Goal: Transaction & Acquisition: Purchase product/service

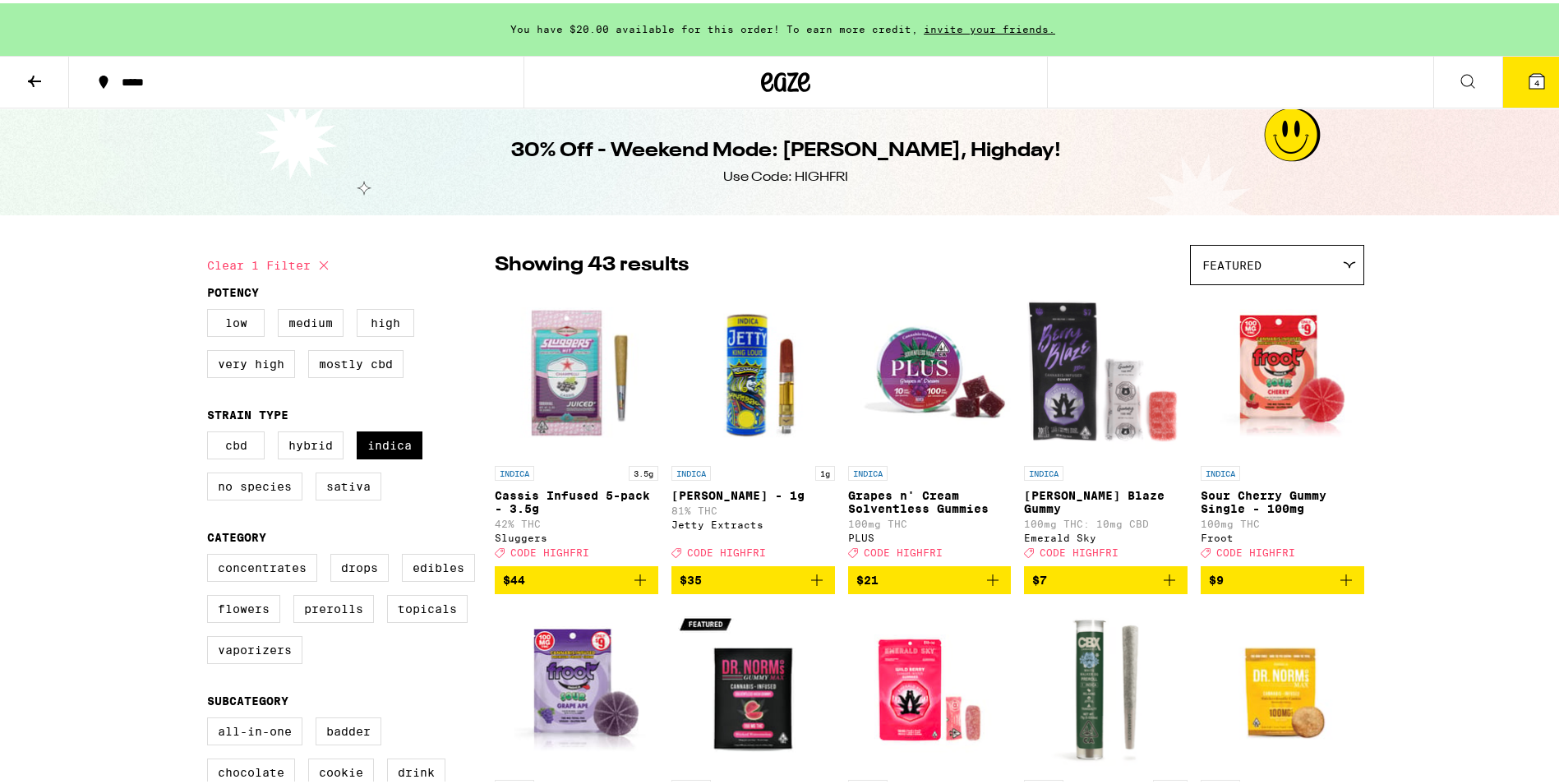
click at [38, 75] on icon at bounding box center [34, 78] width 19 height 19
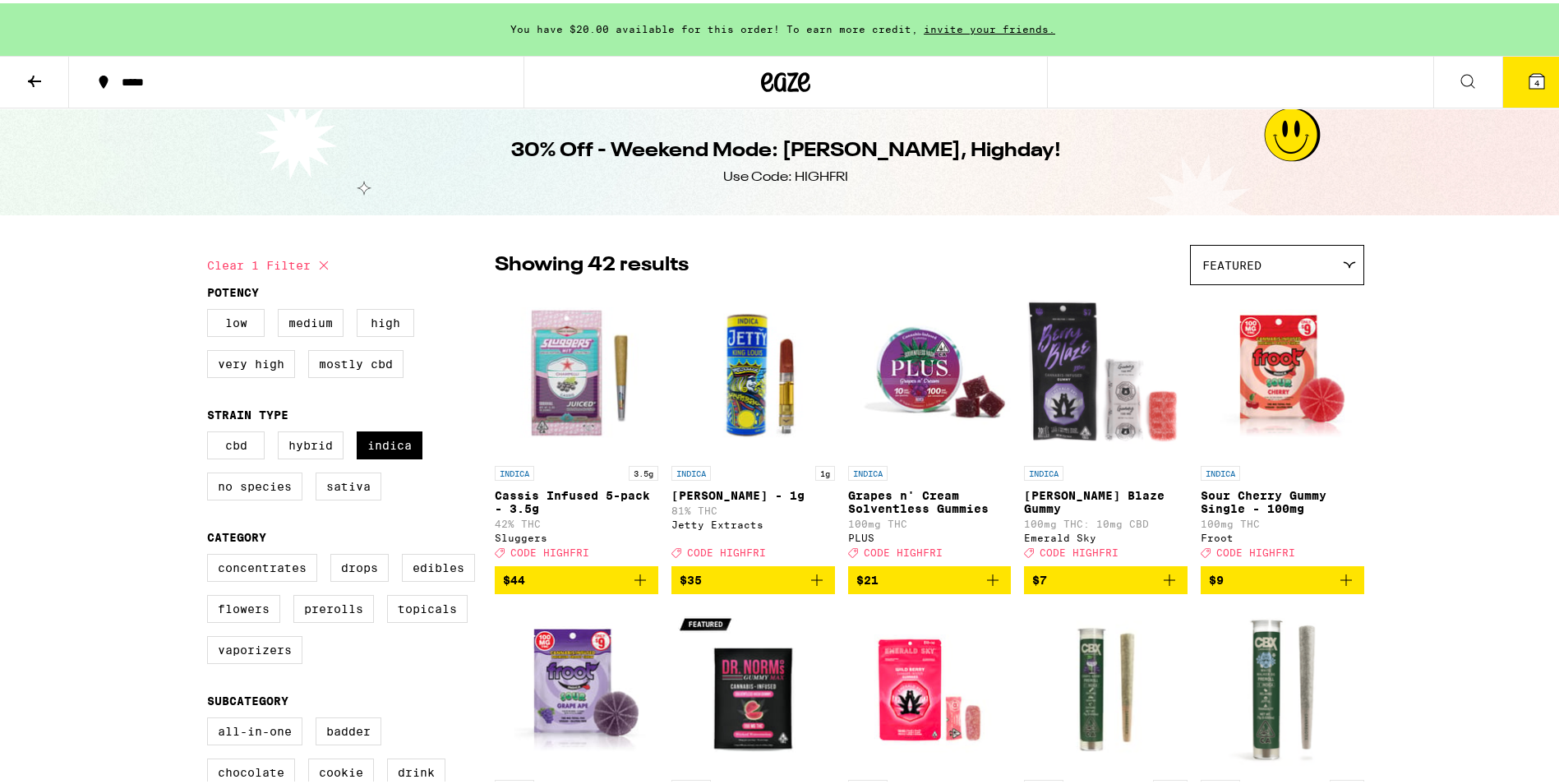
click at [38, 79] on icon at bounding box center [34, 78] width 19 height 19
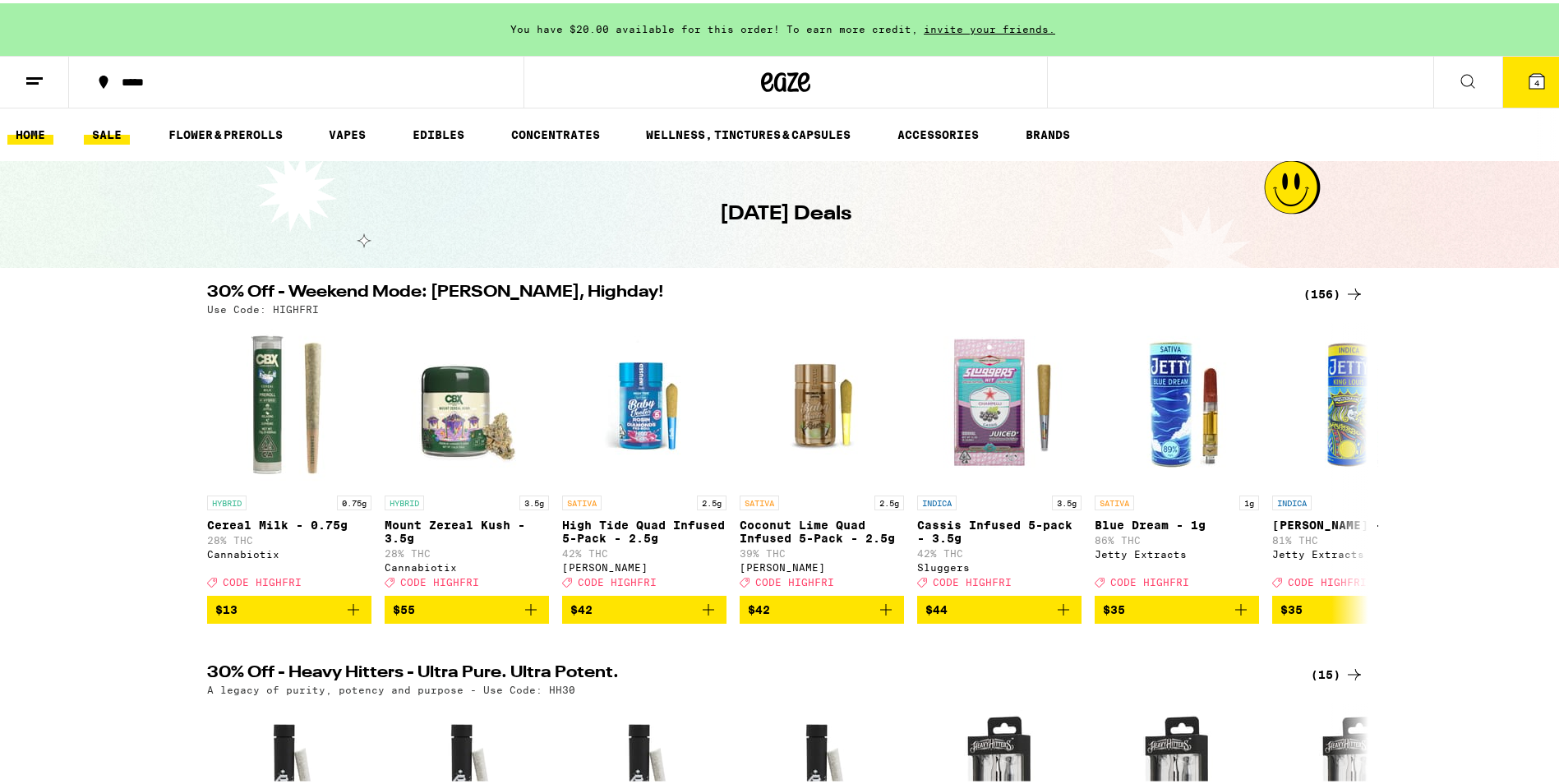
click at [41, 126] on link "HOME" at bounding box center [30, 131] width 46 height 19
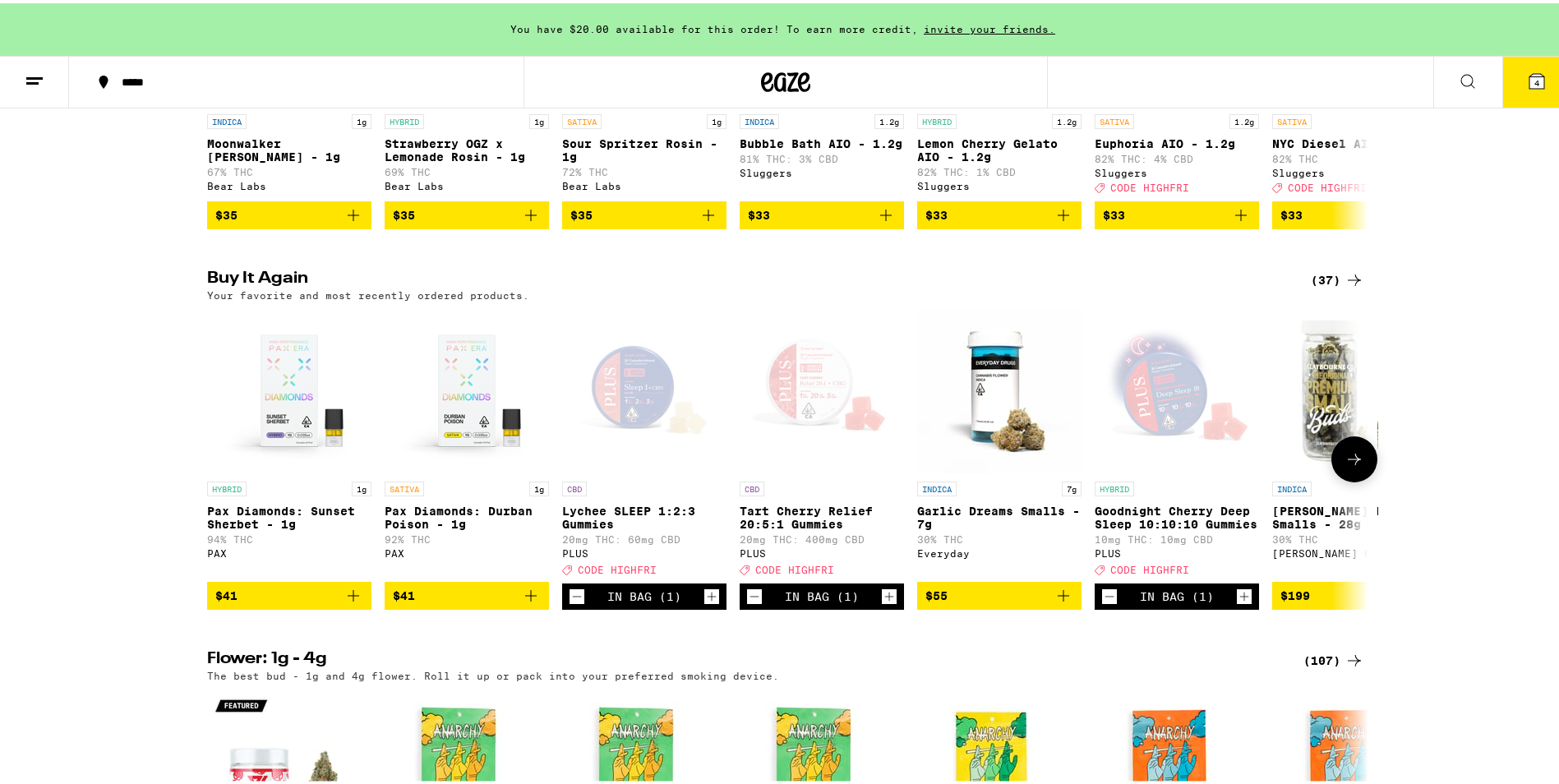
scroll to position [1561, 0]
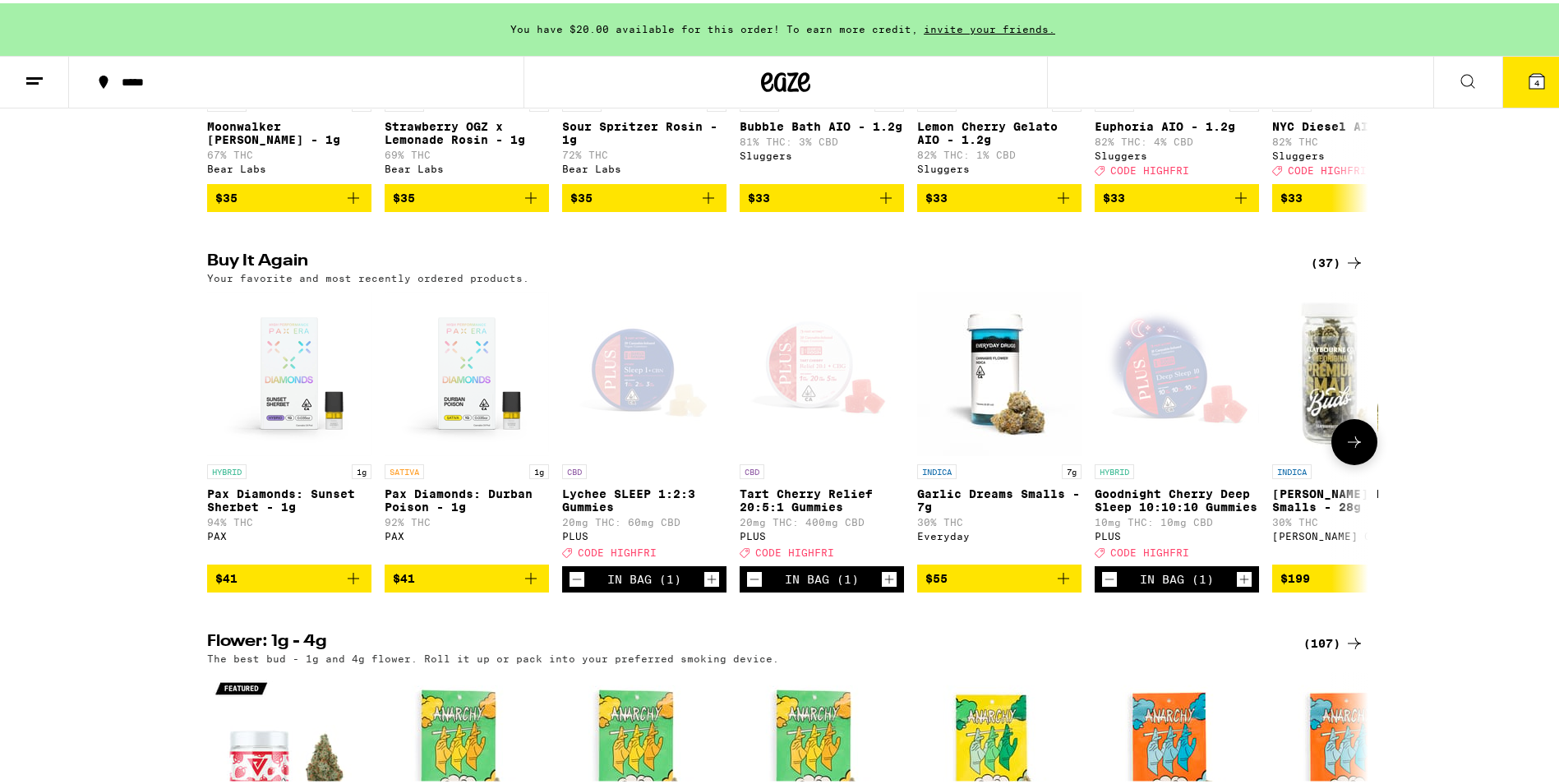
click at [322, 585] on span "$41" at bounding box center [289, 575] width 148 height 19
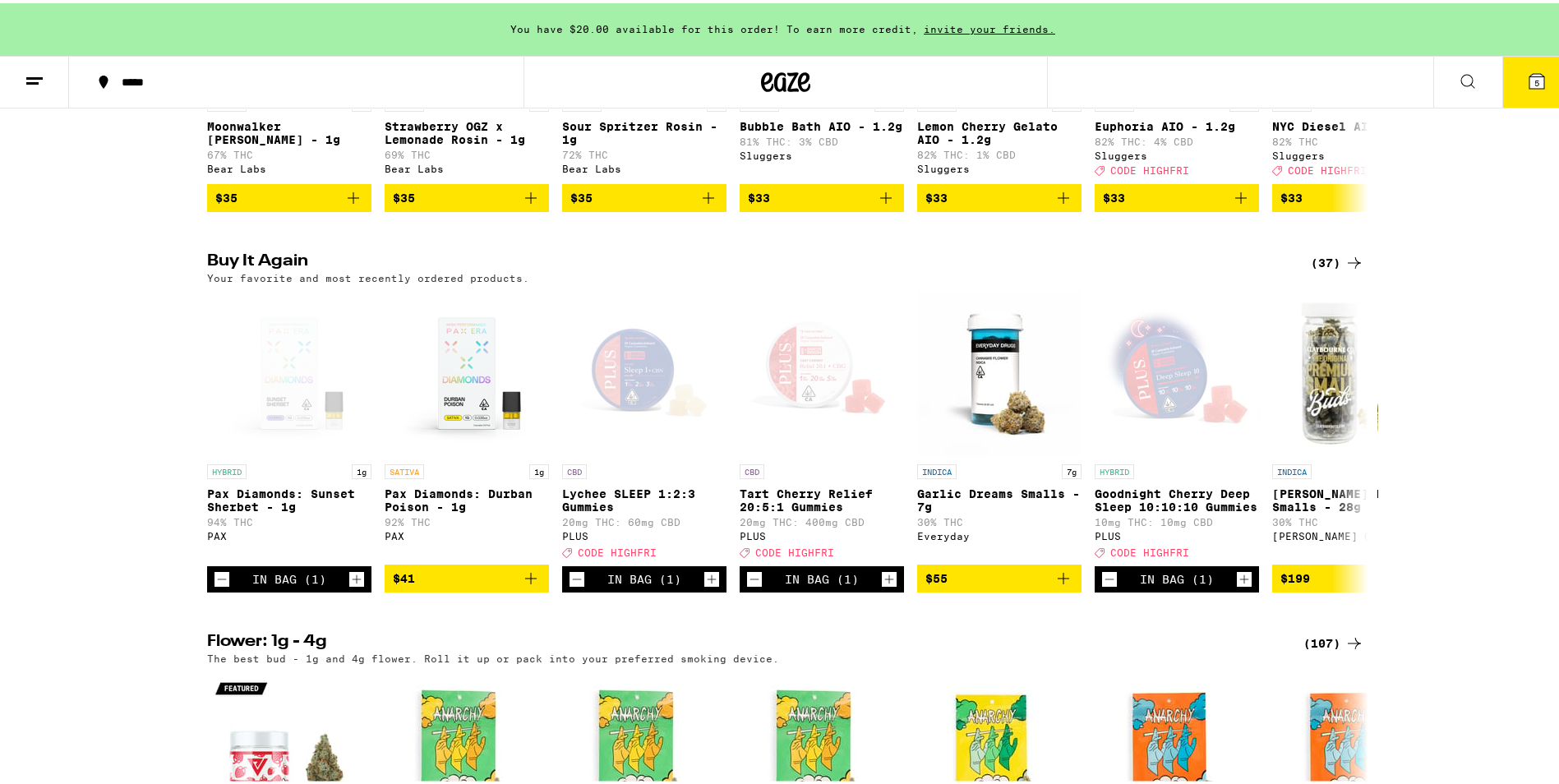
drag, startPoint x: 1447, startPoint y: 108, endPoint x: 1574, endPoint y: 66, distance: 133.8
drag, startPoint x: 1574, startPoint y: 66, endPoint x: 1513, endPoint y: 86, distance: 64.2
click at [1513, 86] on button "5" at bounding box center [1537, 79] width 69 height 51
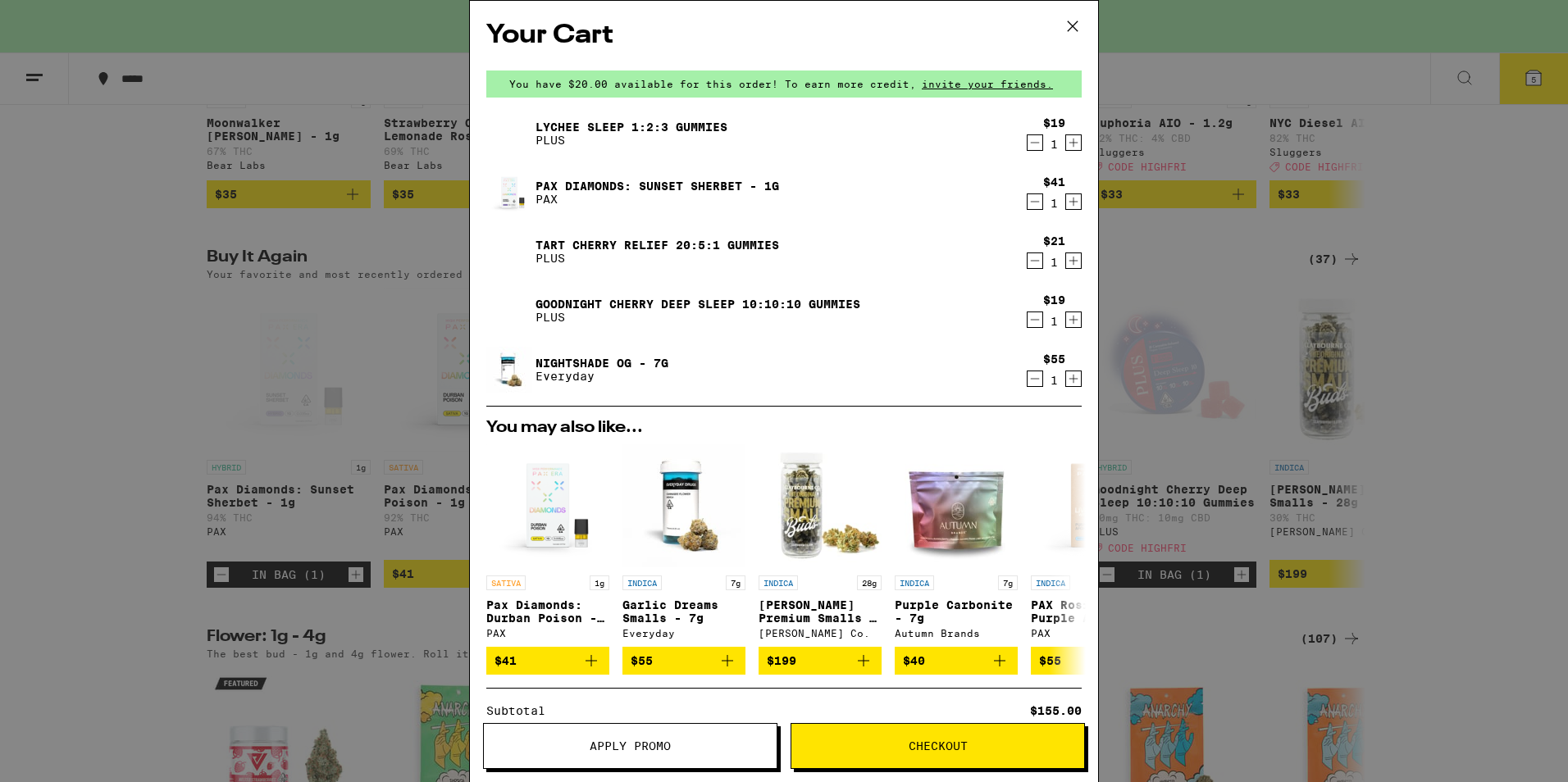
click at [1066, 322] on icon "Increment" at bounding box center [1073, 319] width 14 height 19
click at [639, 741] on span "Apply Promo" at bounding box center [630, 746] width 81 height 12
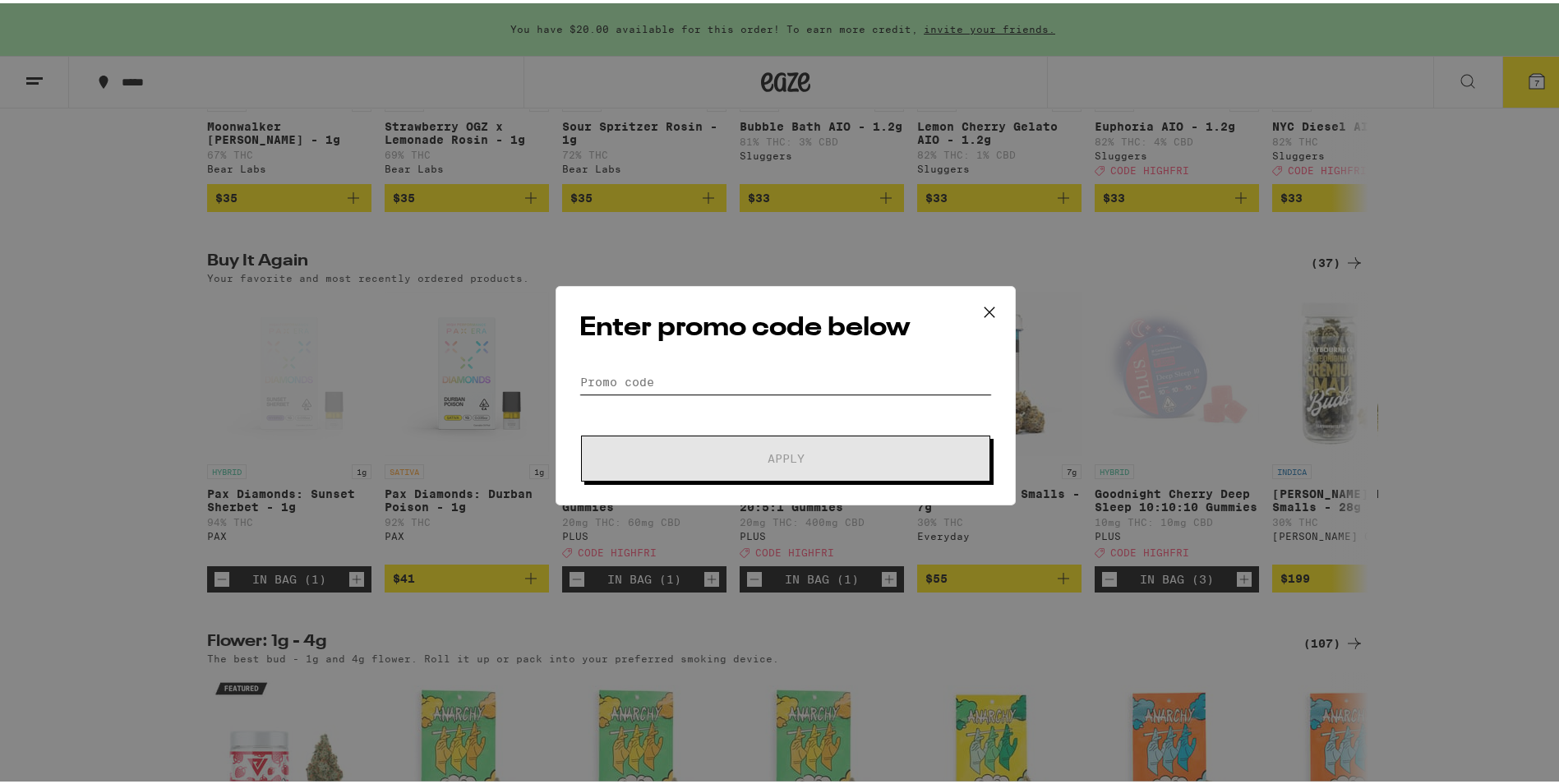
click at [648, 372] on input "Promo Code" at bounding box center [785, 378] width 412 height 25
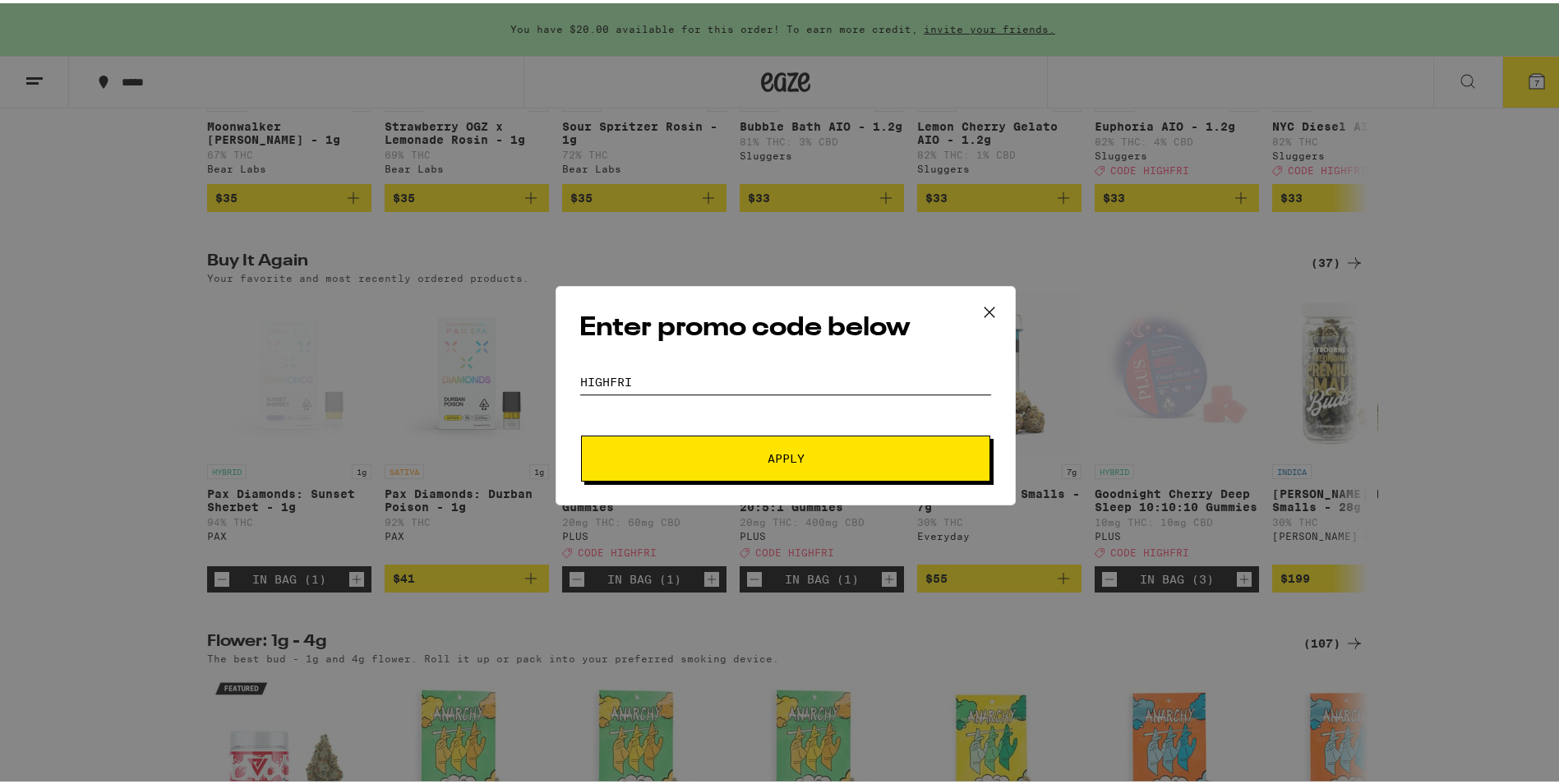
type input "highfri"
click at [724, 458] on span "Apply" at bounding box center [785, 455] width 296 height 12
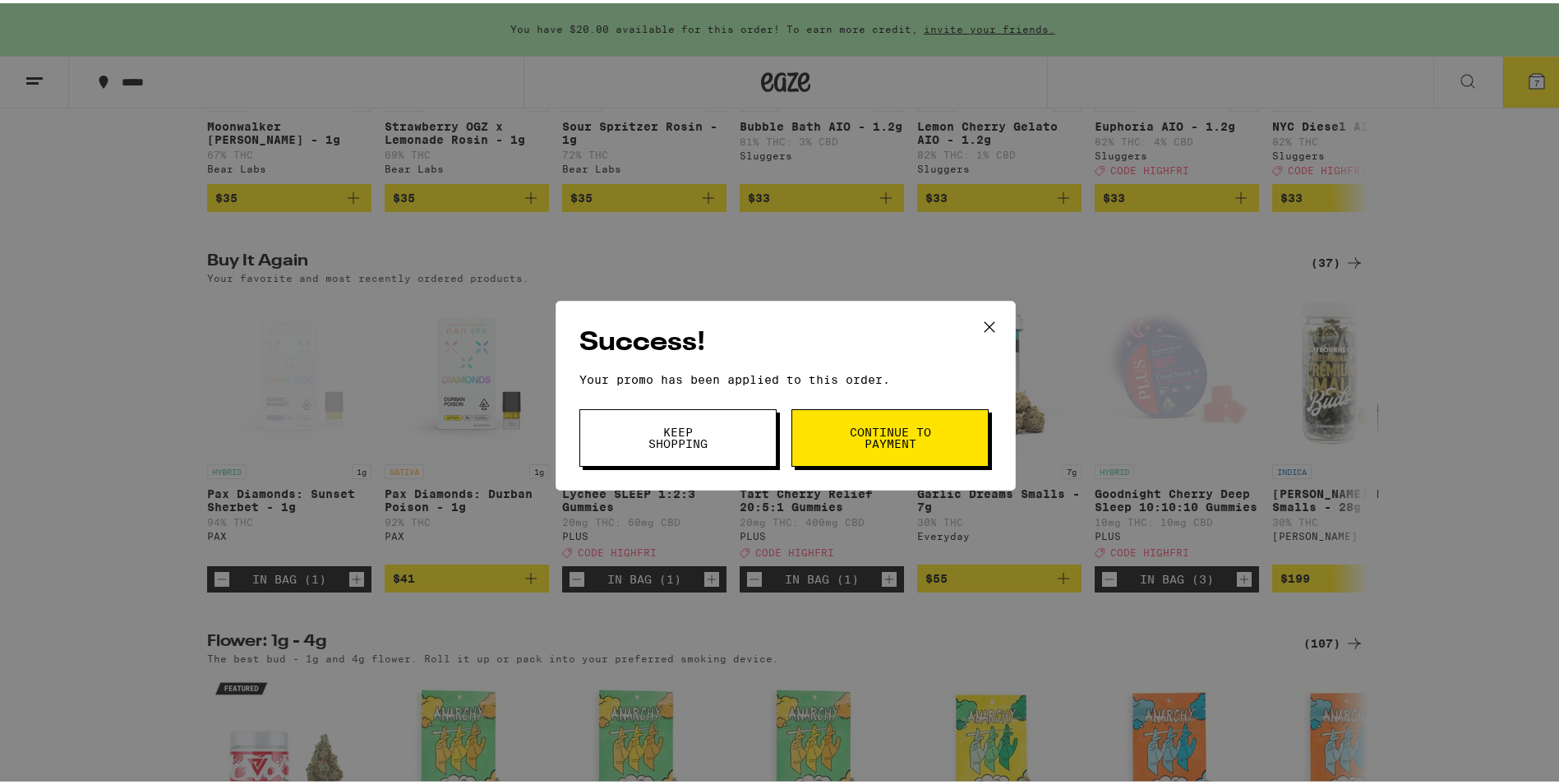
click at [868, 435] on span "Continue to payment" at bounding box center [890, 434] width 84 height 23
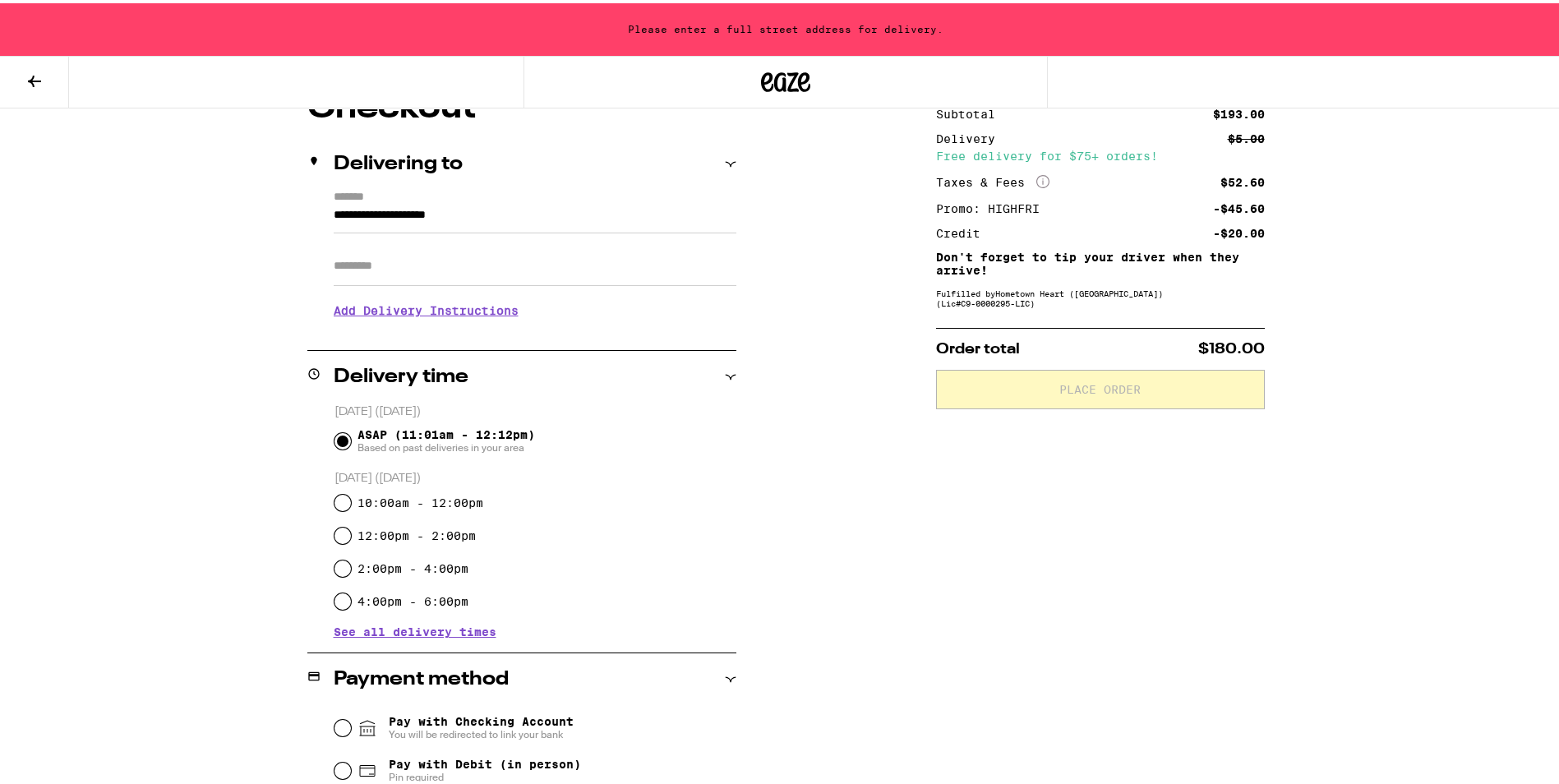
scroll to position [164, 0]
click at [334, 432] on input "ASAP (11:01am - 12:12pm) Based on past deliveries in your area" at bounding box center [342, 436] width 16 height 16
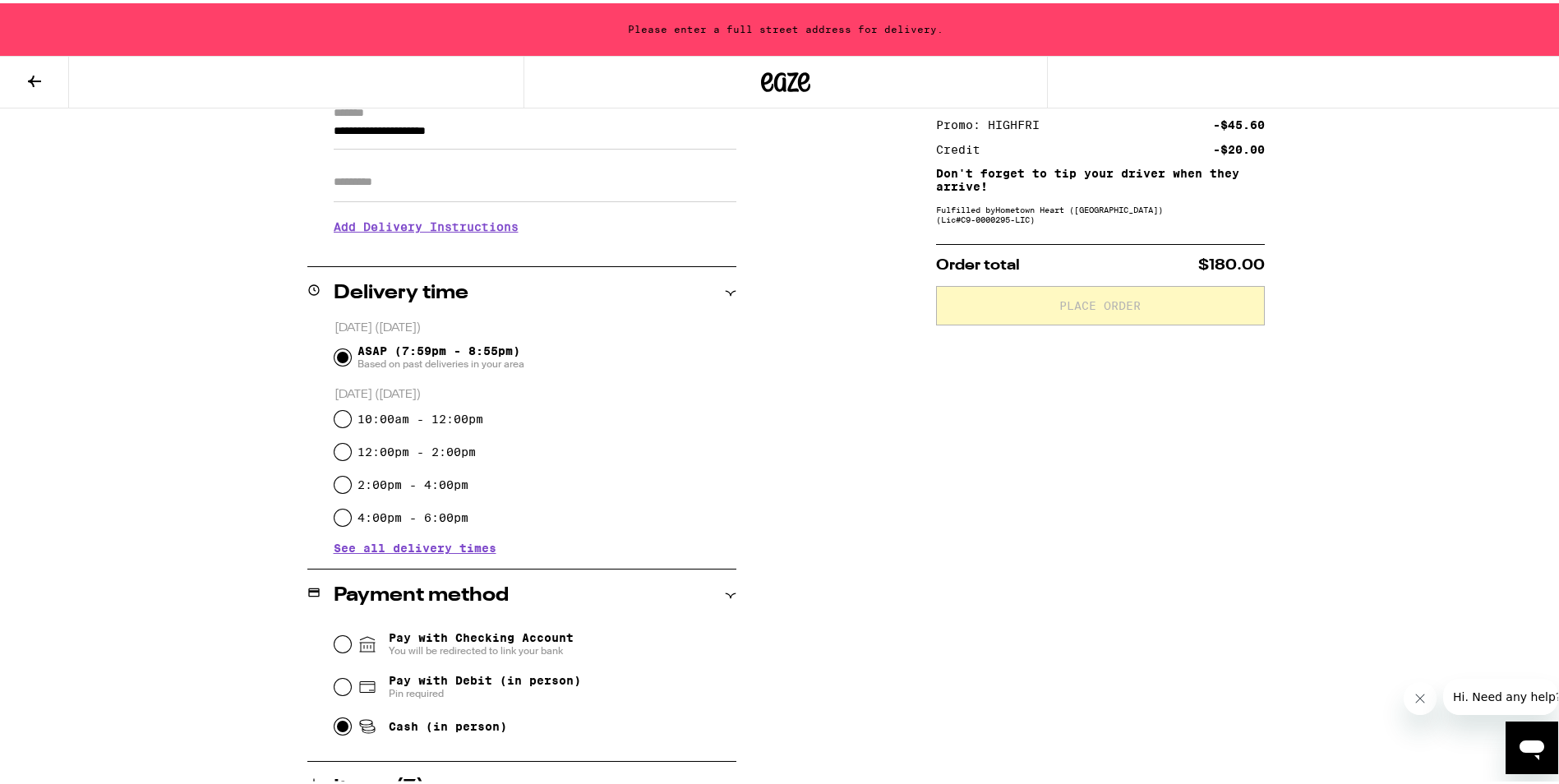
click at [334, 719] on input "Cash (in person)" at bounding box center [342, 722] width 16 height 16
radio input "true"
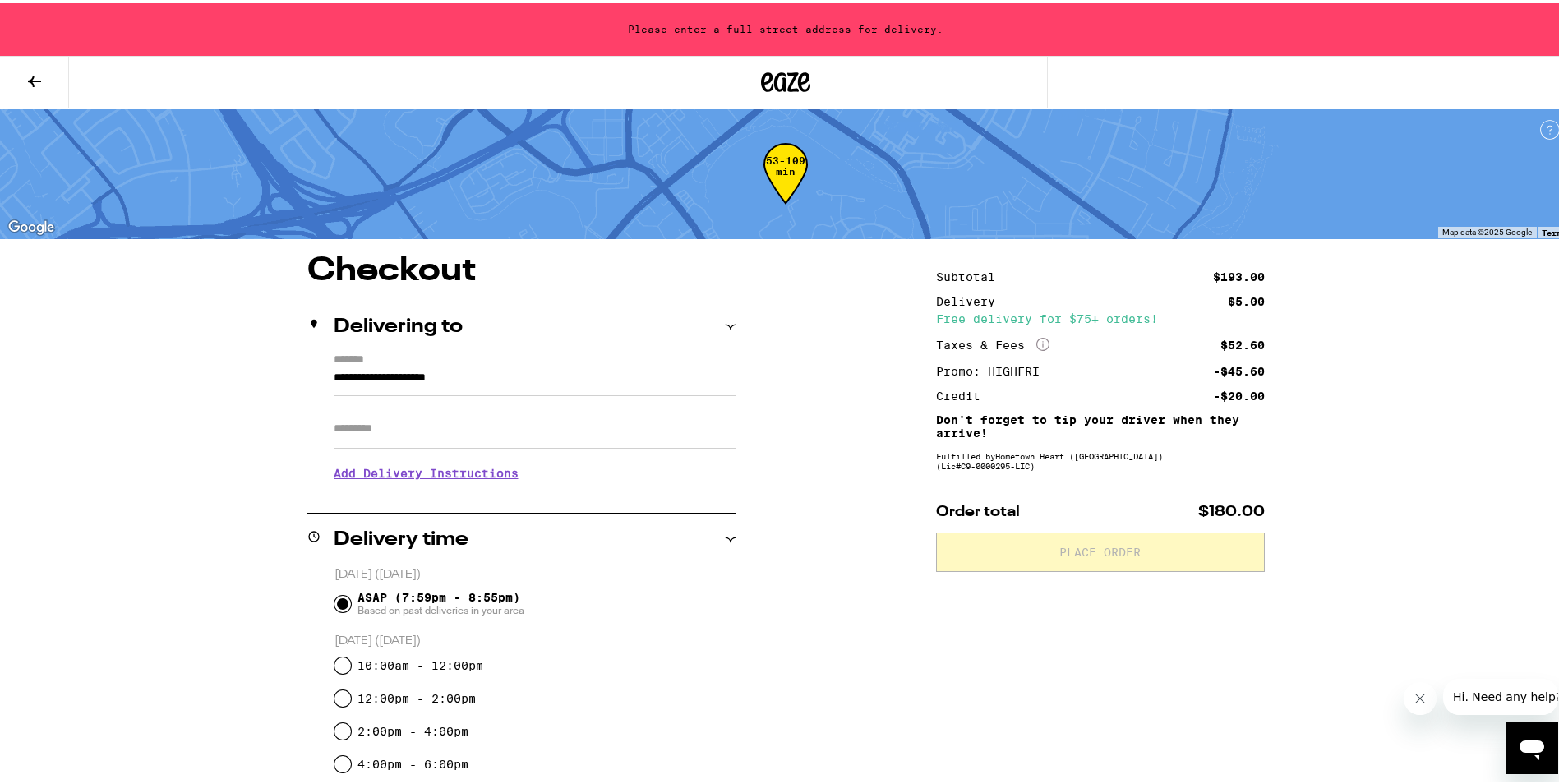
click at [508, 371] on input "**********" at bounding box center [535, 378] width 403 height 28
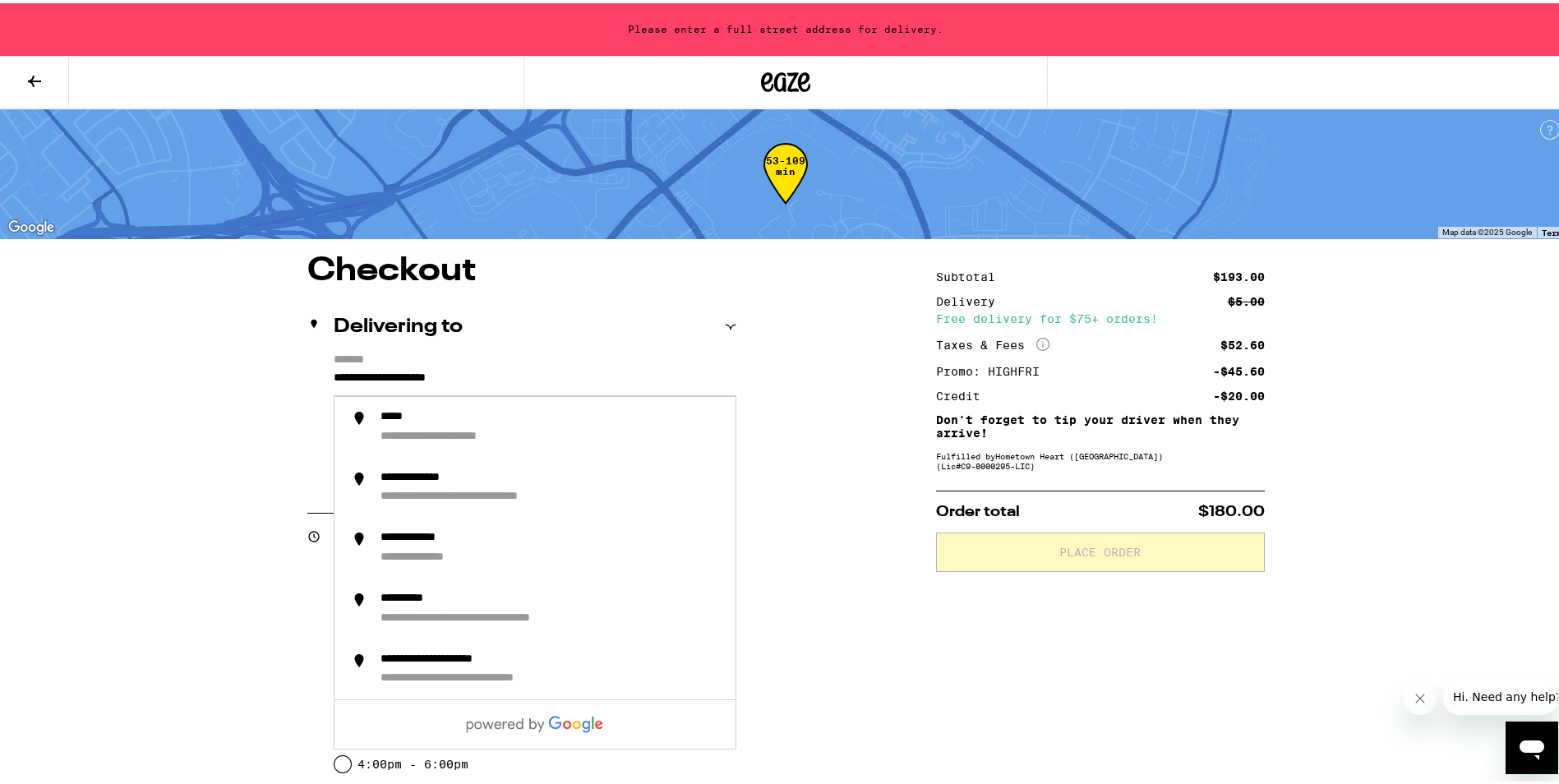
drag, startPoint x: 499, startPoint y: 373, endPoint x: 263, endPoint y: 375, distance: 236.0
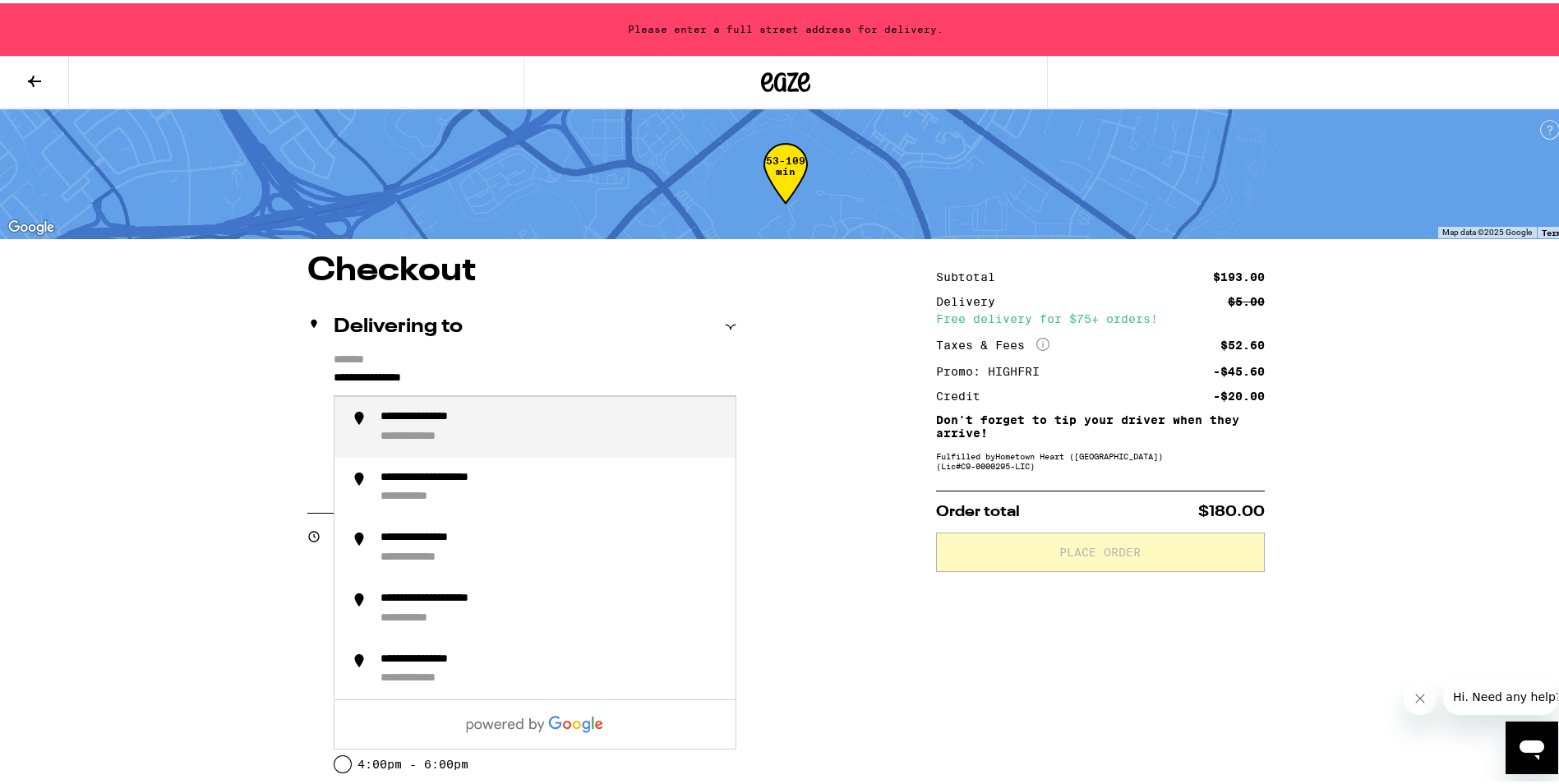
click at [461, 422] on div "**********" at bounding box center [440, 413] width 119 height 14
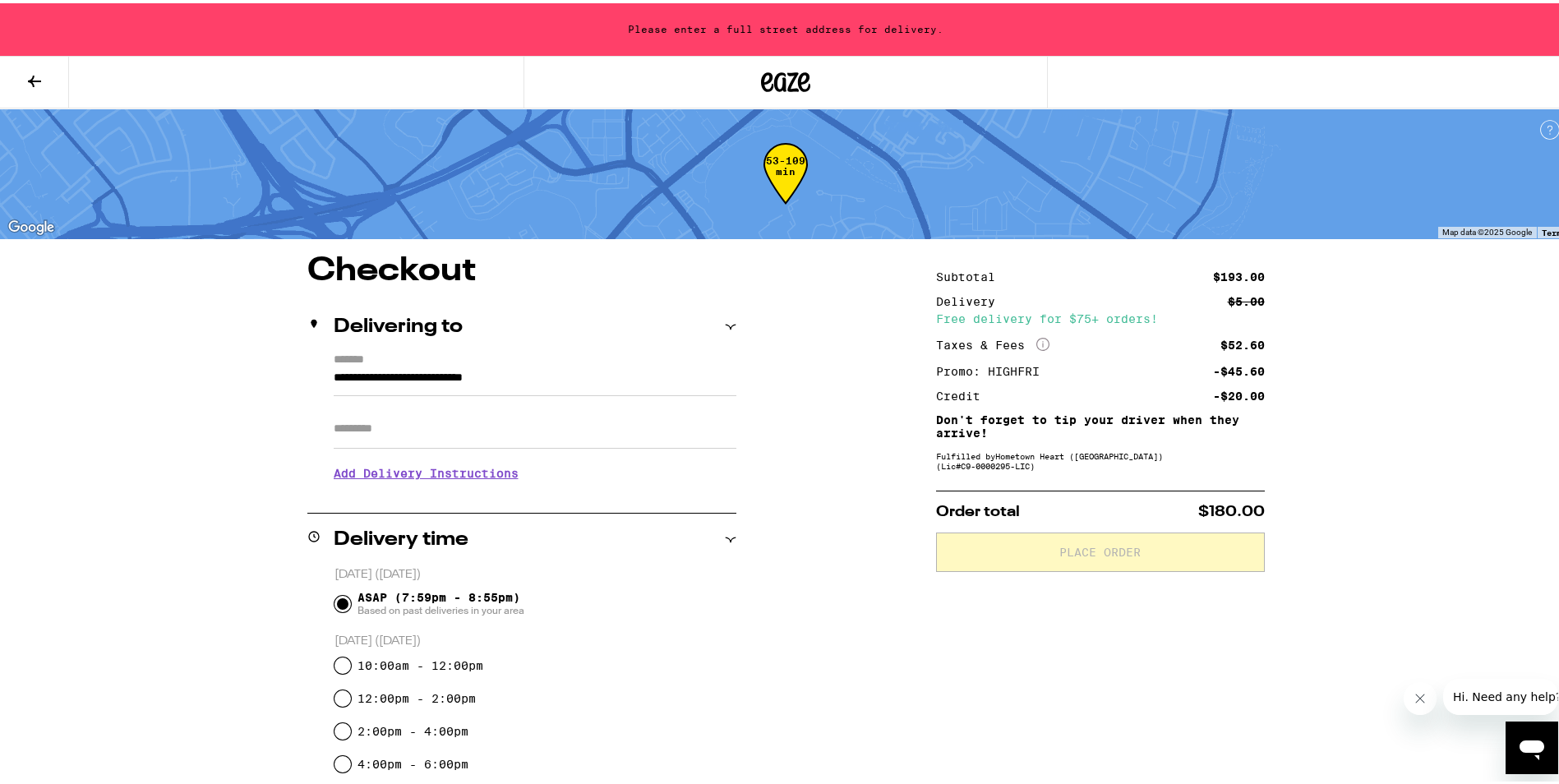
type input "**********"
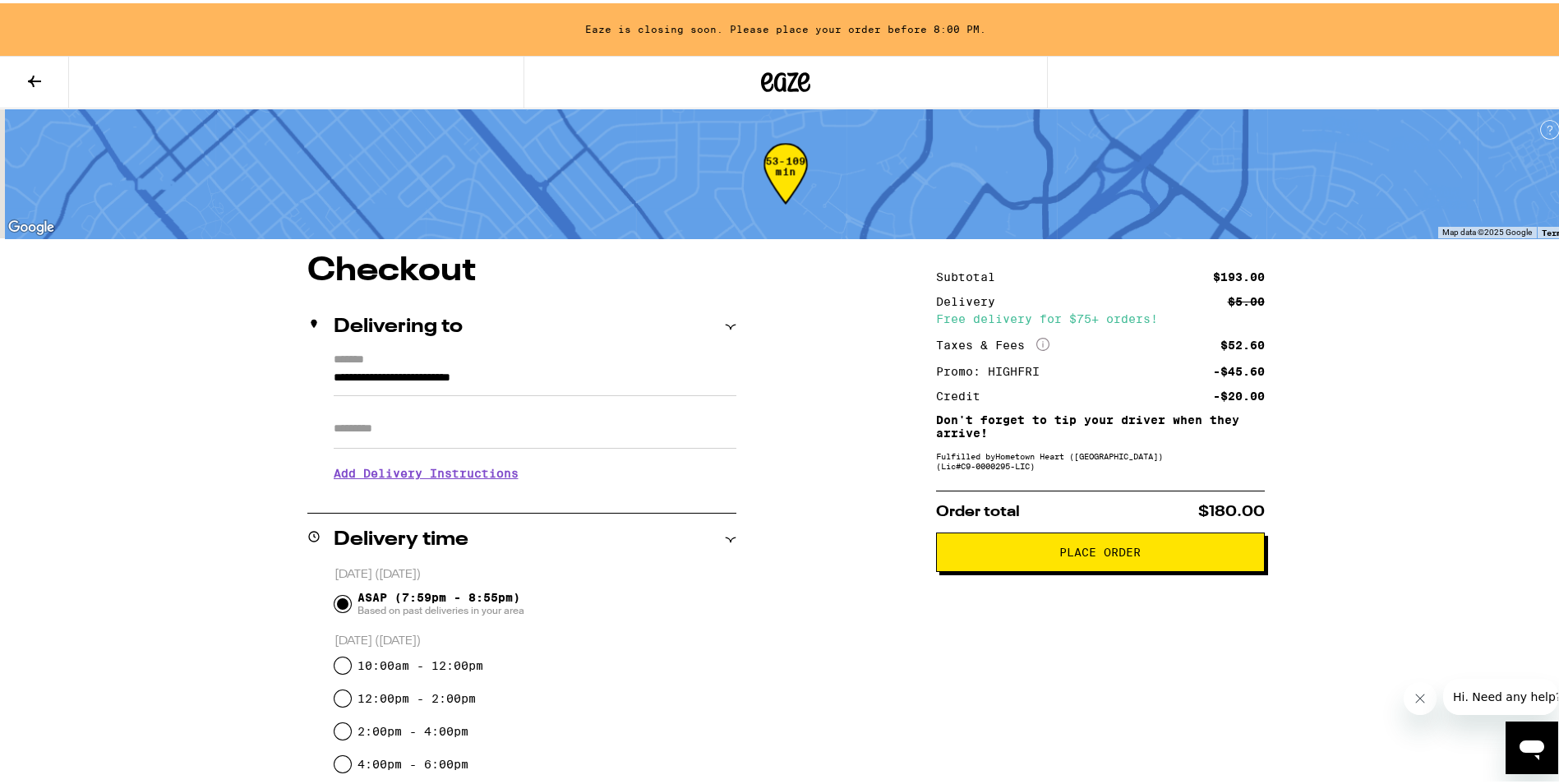
click at [1069, 561] on button "Place Order" at bounding box center [1100, 549] width 329 height 40
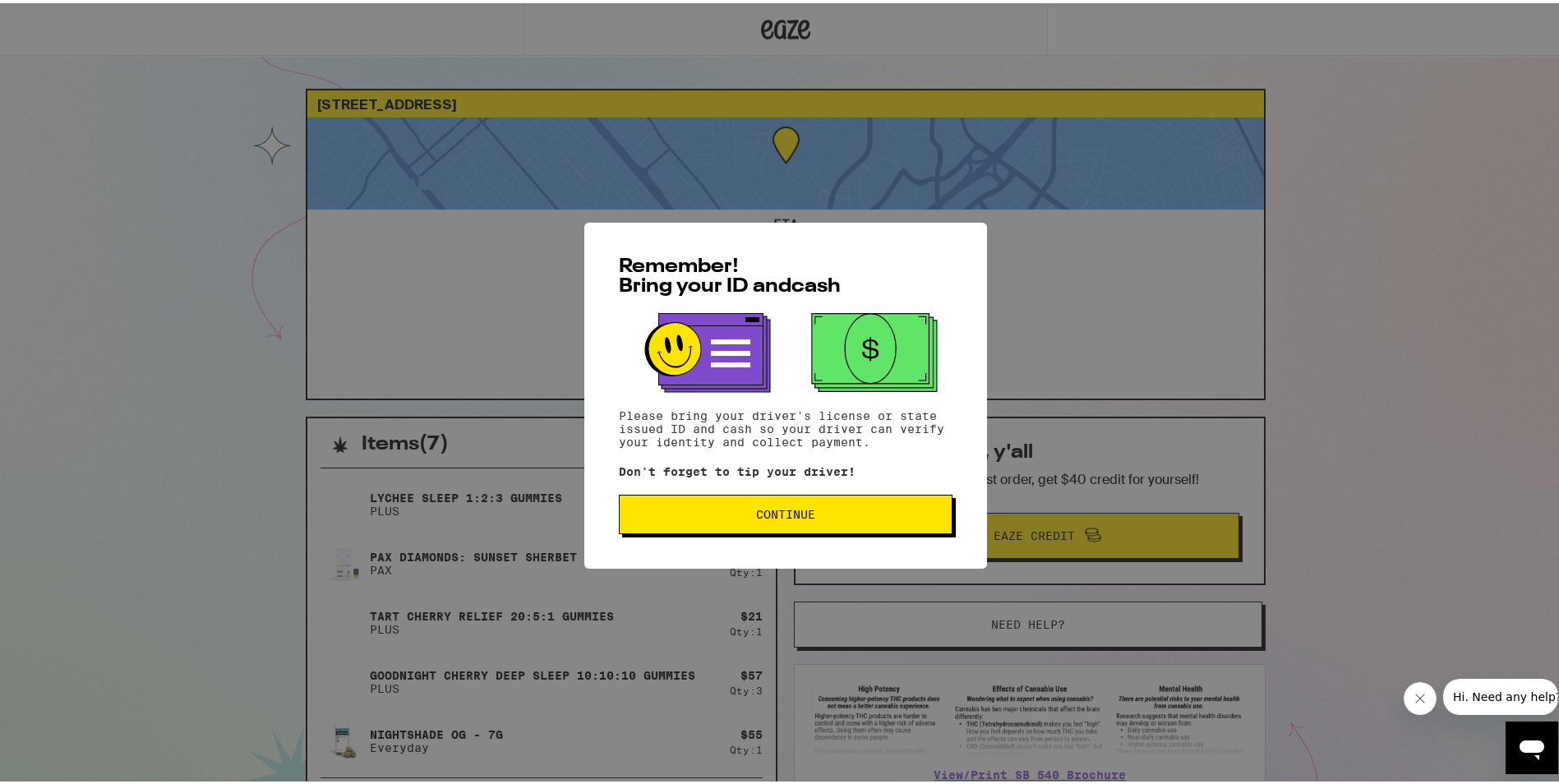
click at [841, 516] on span "Continue" at bounding box center [785, 511] width 306 height 12
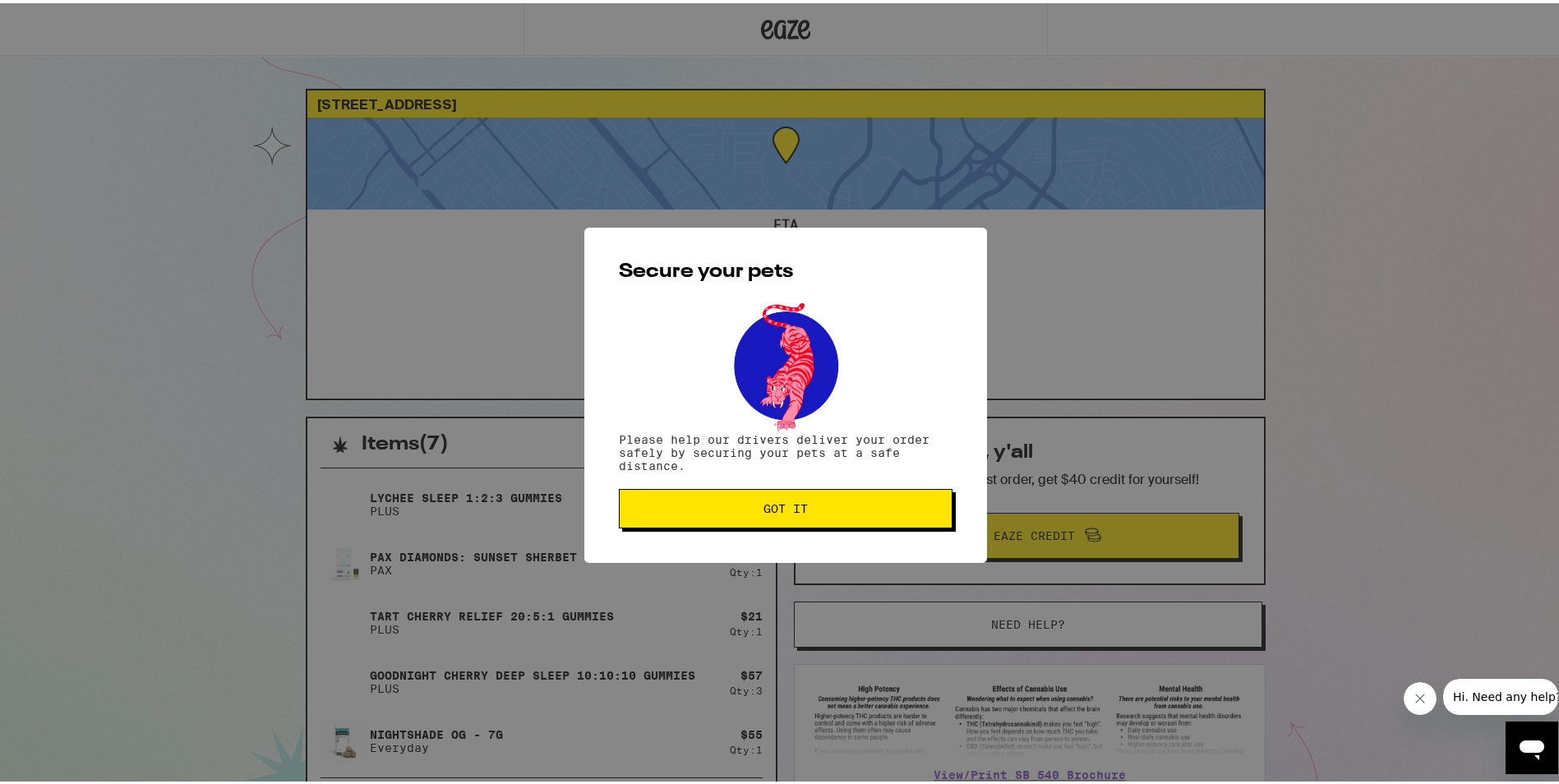
click at [834, 508] on span "Got it" at bounding box center [785, 505] width 306 height 12
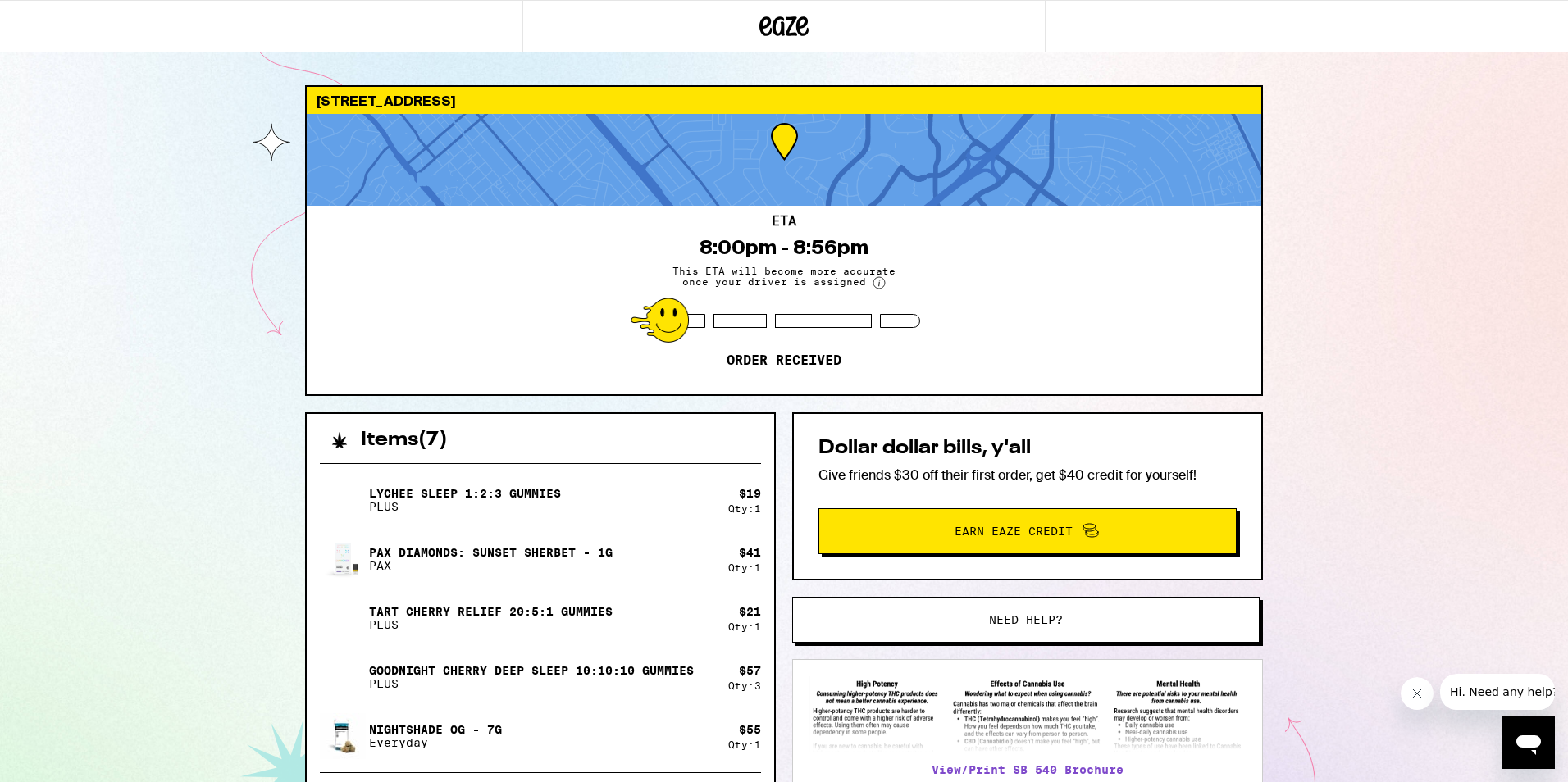
click at [204, 338] on div "1247 Shoal Dr San Mateo 94404 ETA 8:00pm - 8:56pm This ETA will become more acc…" at bounding box center [784, 524] width 1568 height 1049
click at [1418, 692] on icon "Close message from company" at bounding box center [1416, 693] width 14 height 14
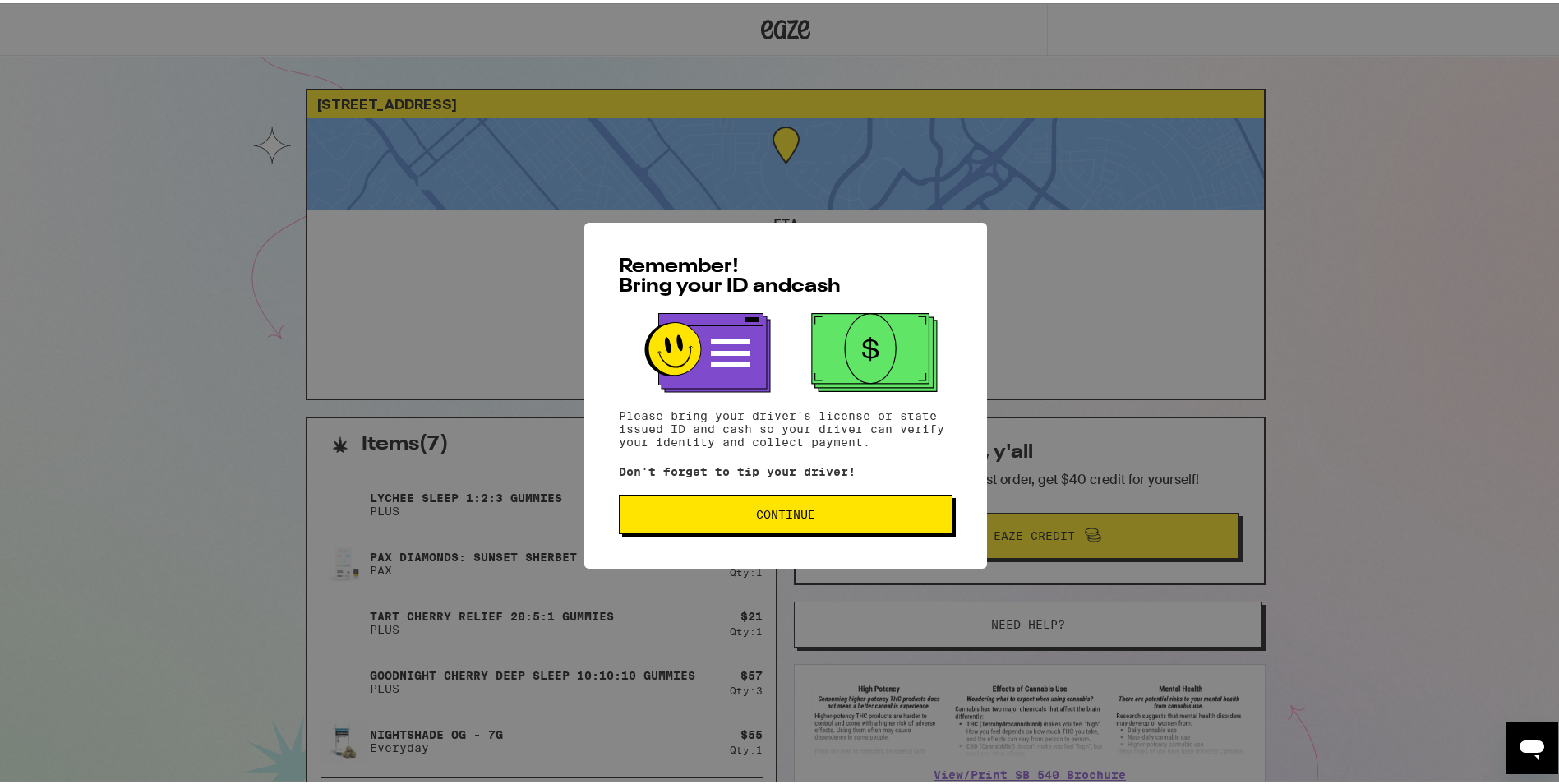
click at [849, 500] on button "Continue" at bounding box center [786, 511] width 334 height 40
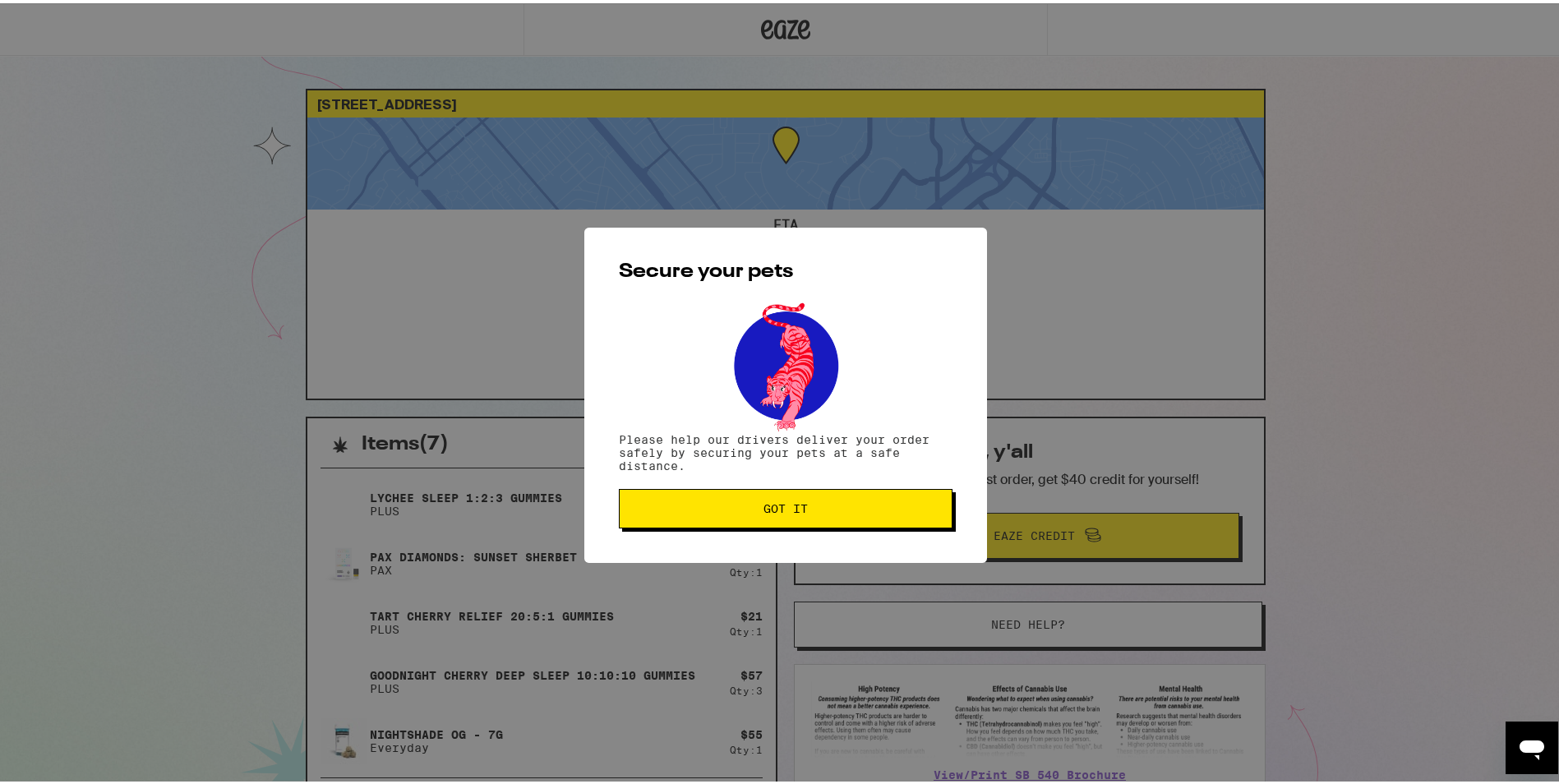
click at [821, 508] on span "Got it" at bounding box center [785, 505] width 306 height 12
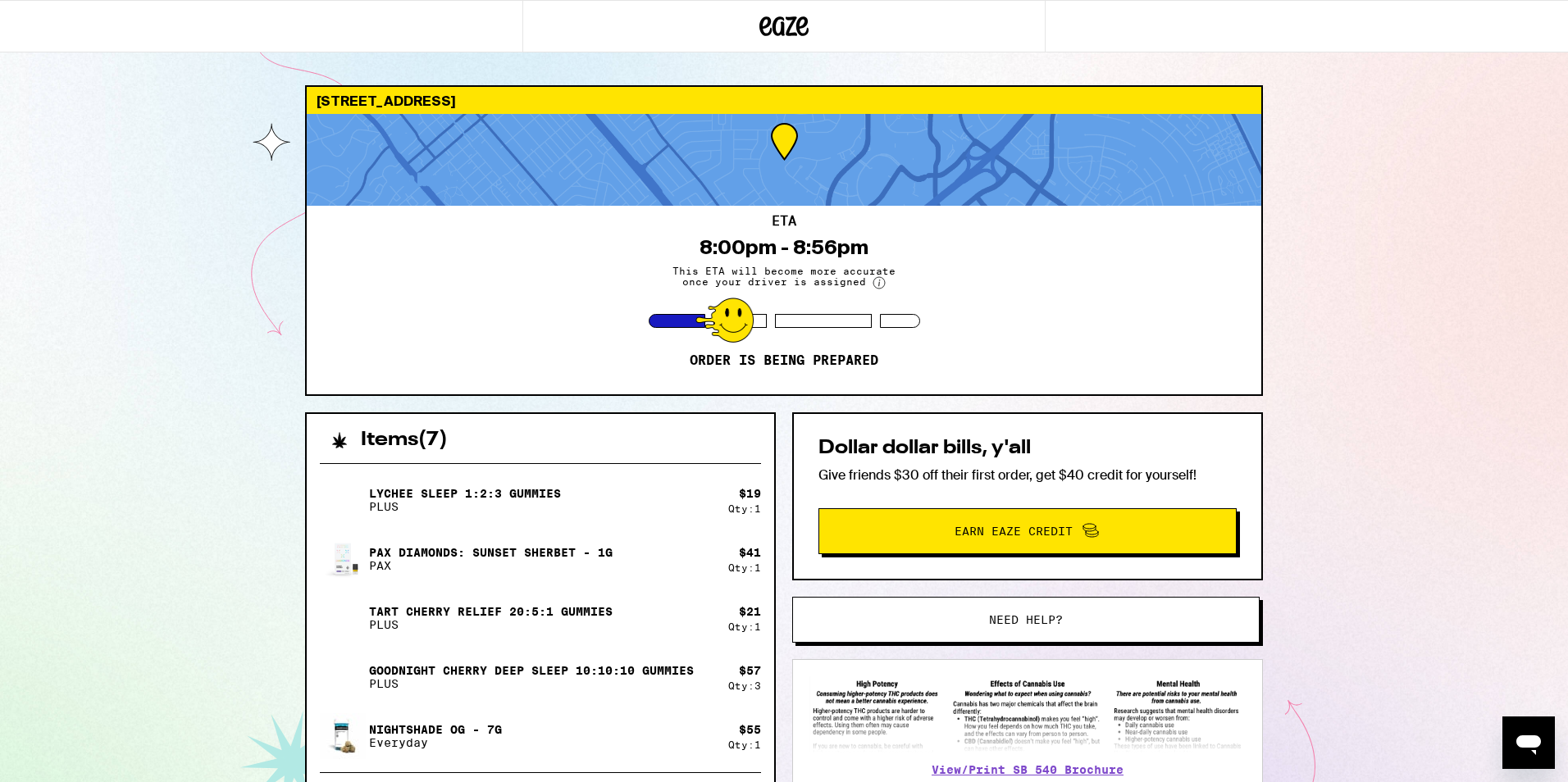
click at [1261, 466] on div "Dollar dollar bills, y'all Give friends $30 off their first order, get $40 cred…" at bounding box center [1027, 496] width 471 height 168
click at [1307, 460] on div "1247 Shoal Dr San Mateo 94404 ETA 8:00pm - 8:56pm This ETA will become more acc…" at bounding box center [784, 516] width 1568 height 1032
click at [1525, 745] on icon "Open messaging window" at bounding box center [1527, 745] width 24 height 19
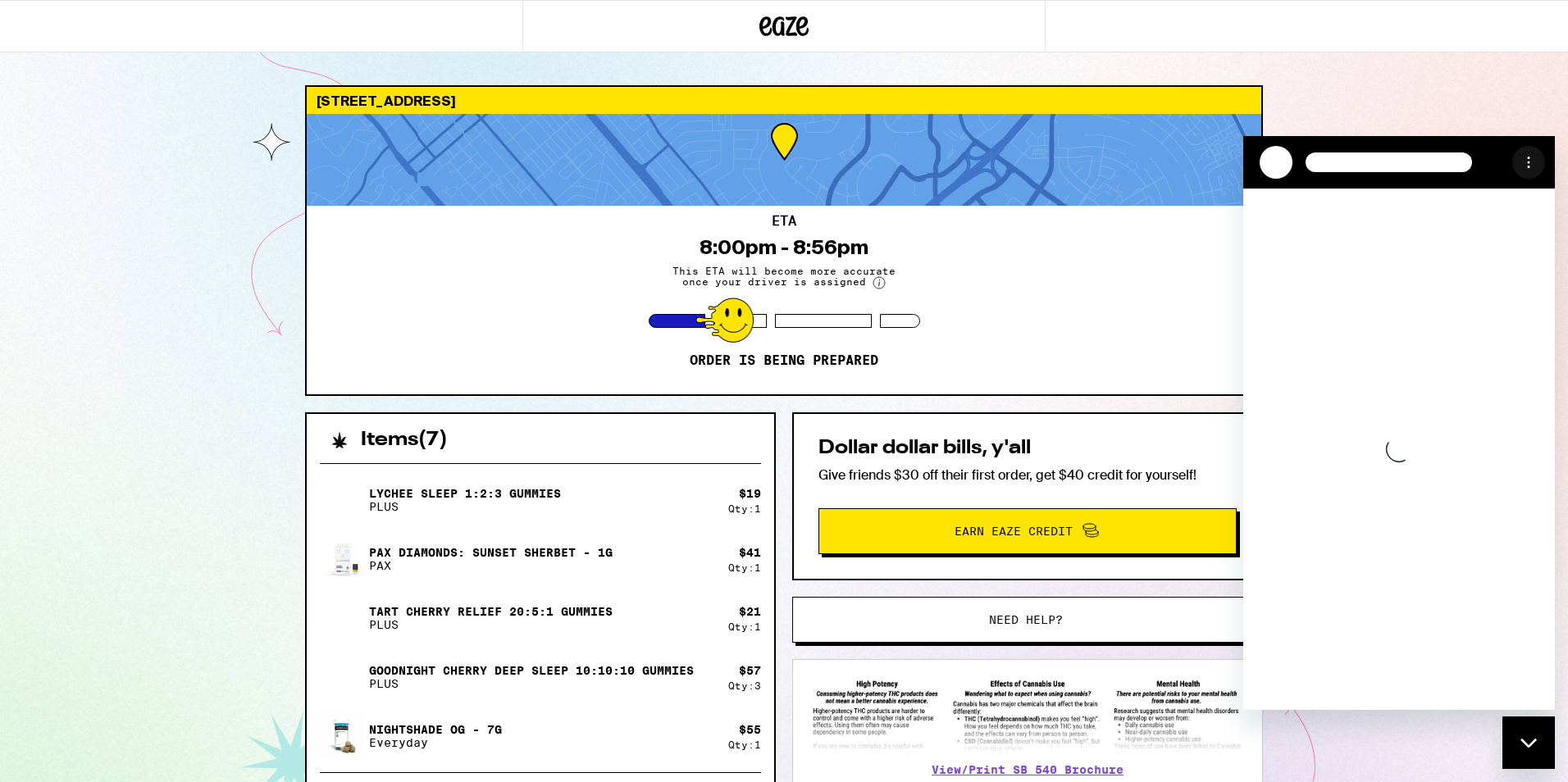
click at [1527, 166] on icon "Options menu" at bounding box center [1528, 162] width 14 height 14
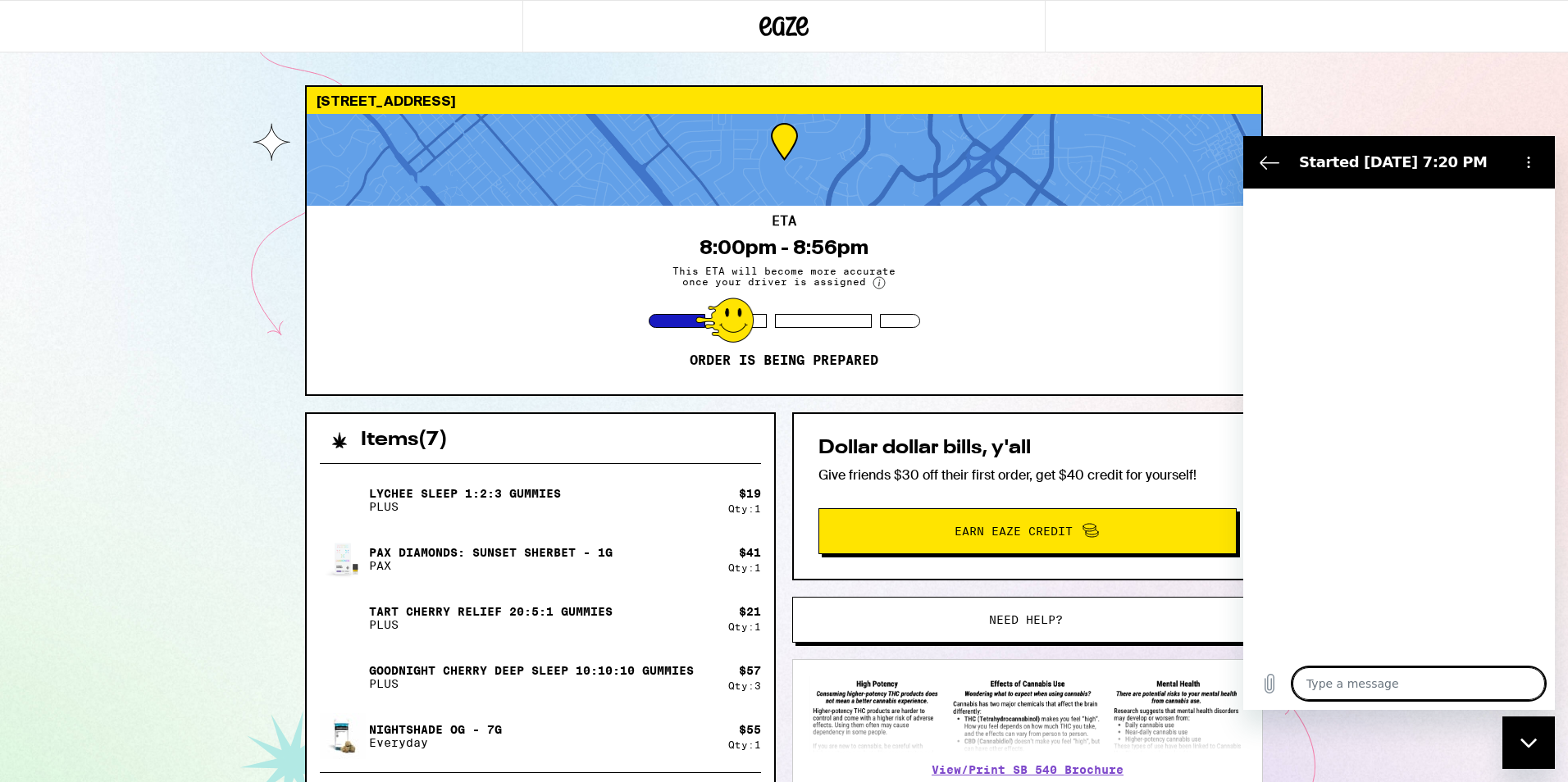
type textarea "x"
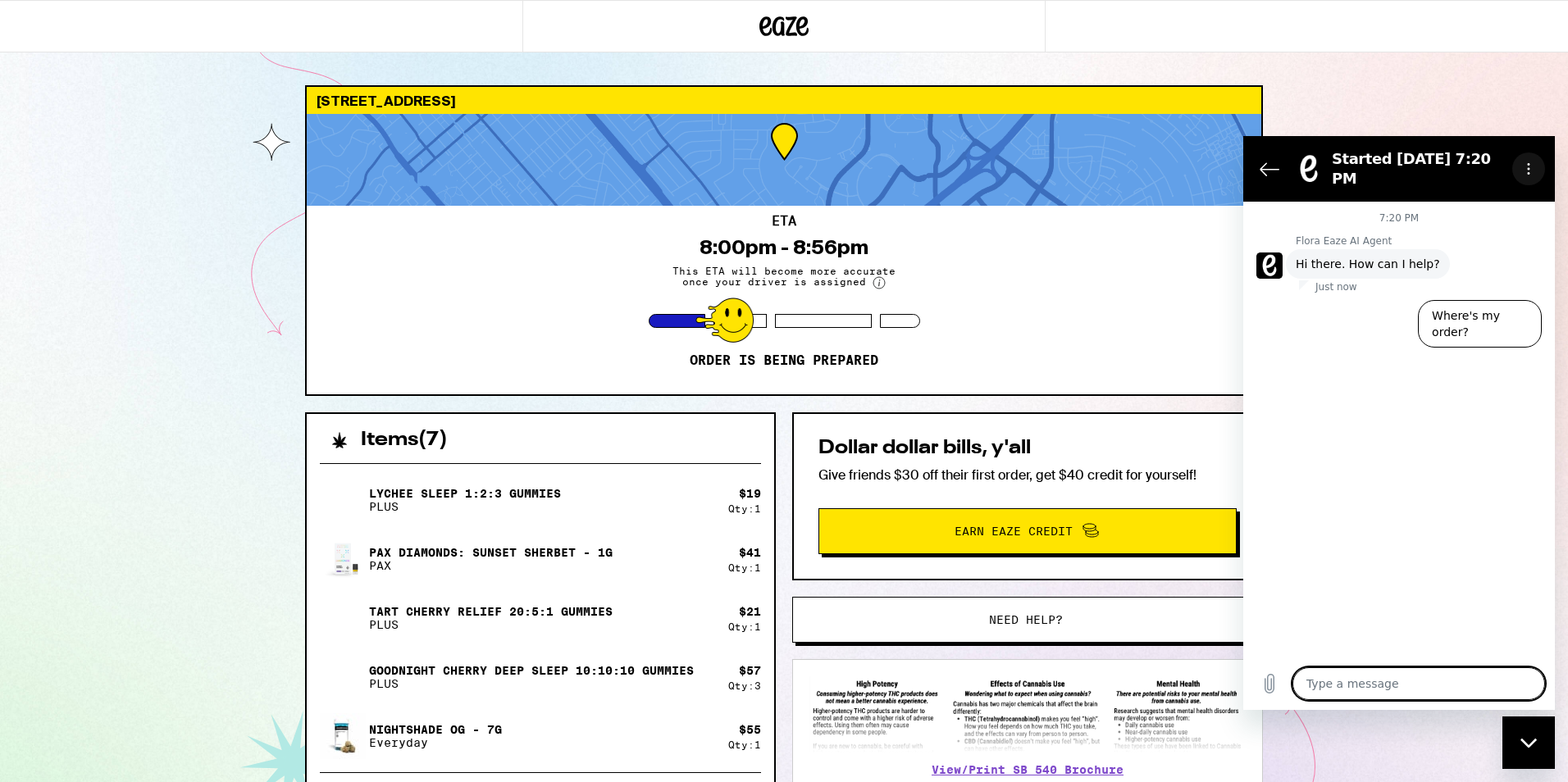
click at [1524, 166] on icon "Options menu" at bounding box center [1528, 169] width 14 height 14
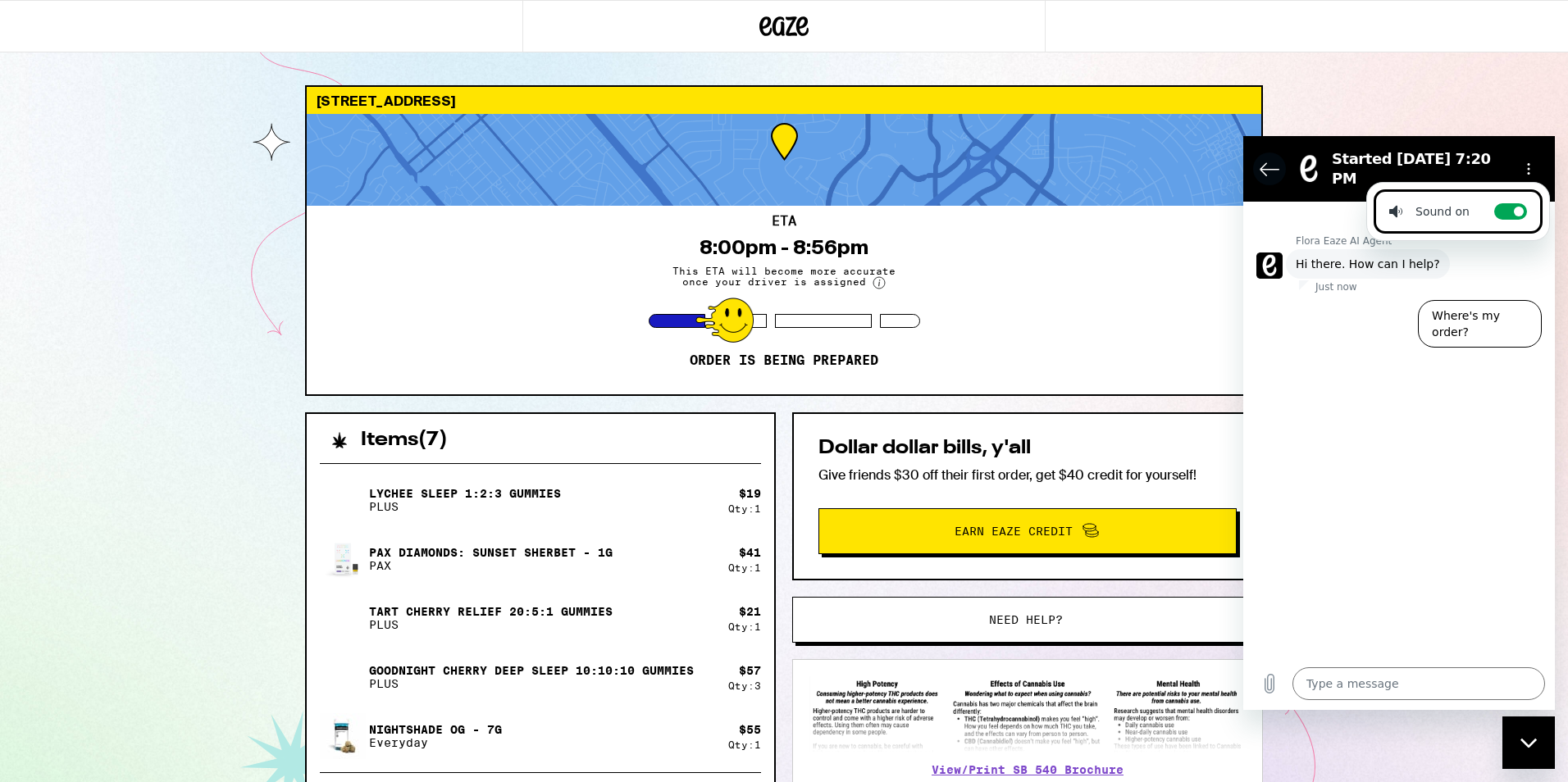
click at [1266, 161] on icon "Back to the conversation list" at bounding box center [1269, 168] width 19 height 19
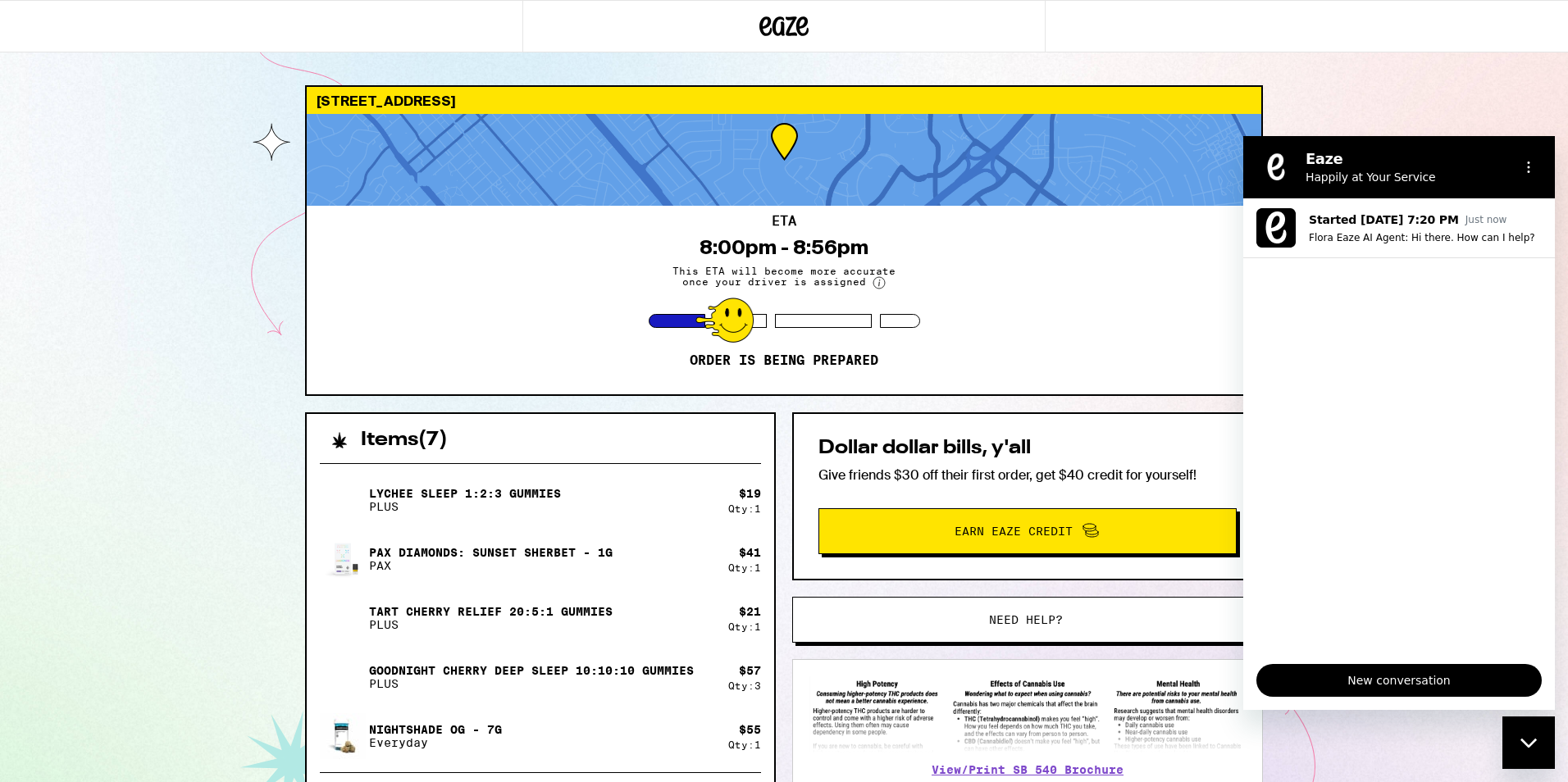
click at [1531, 749] on div "Close messaging window" at bounding box center [1528, 742] width 49 height 49
